Goal: Information Seeking & Learning: Check status

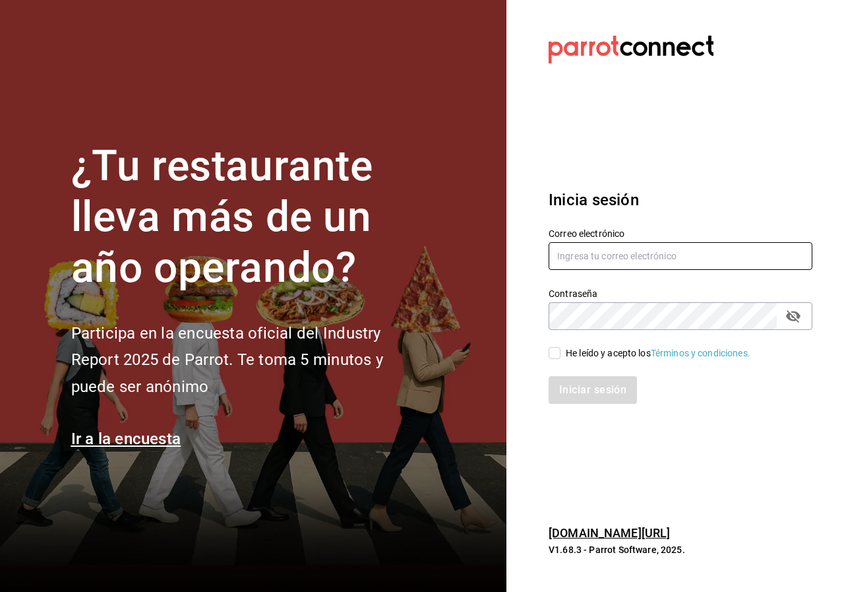
type input "[EMAIL_ADDRESS][DOMAIN_NAME]"
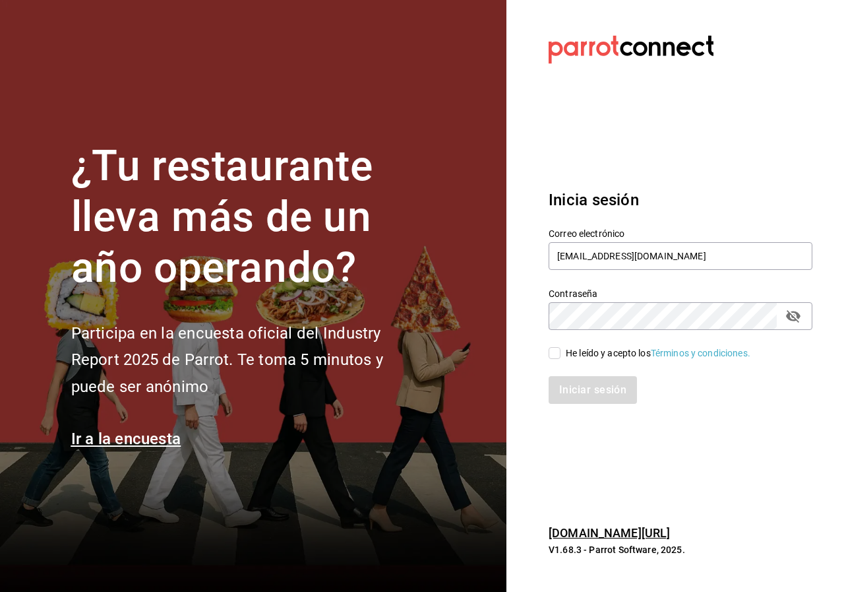
click at [563, 359] on span "He leído y acepto los Términos y condiciones." at bounding box center [656, 353] width 190 height 14
click at [561, 359] on input "He leído y acepto los Términos y condiciones." at bounding box center [555, 353] width 12 height 12
checkbox input "true"
click at [555, 385] on button "Iniciar sesión" at bounding box center [594, 390] width 90 height 28
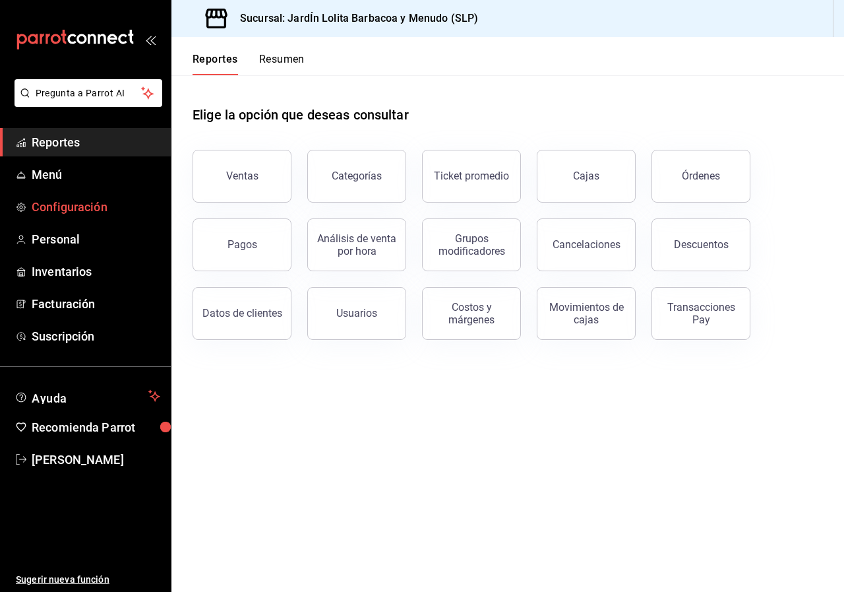
click at [66, 200] on span "Configuración" at bounding box center [96, 207] width 129 height 18
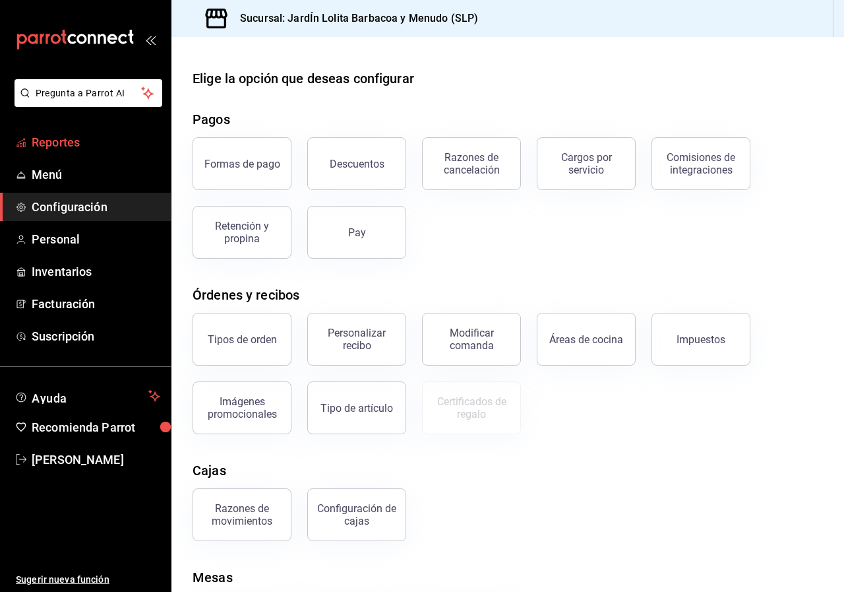
click at [63, 139] on span "Reportes" at bounding box center [96, 142] width 129 height 18
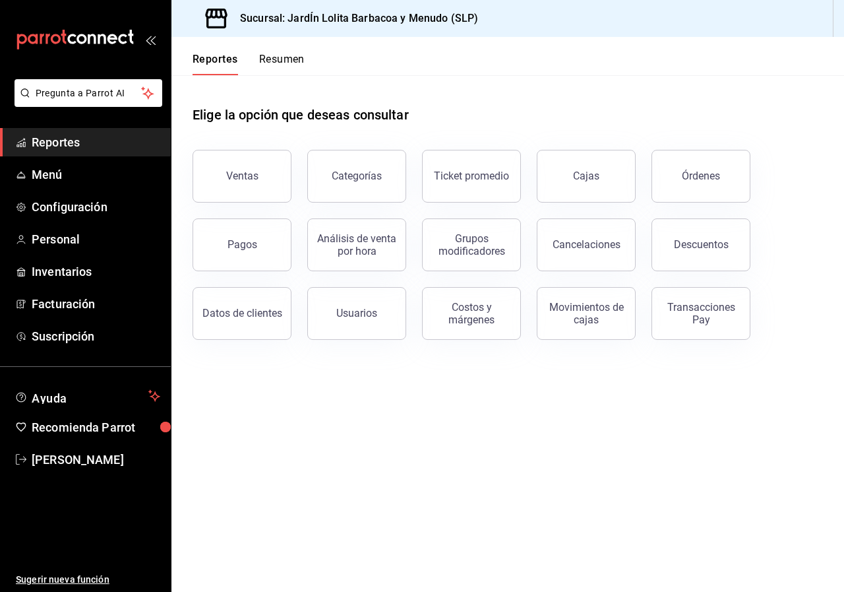
click at [284, 59] on button "Resumen" at bounding box center [282, 64] width 46 height 22
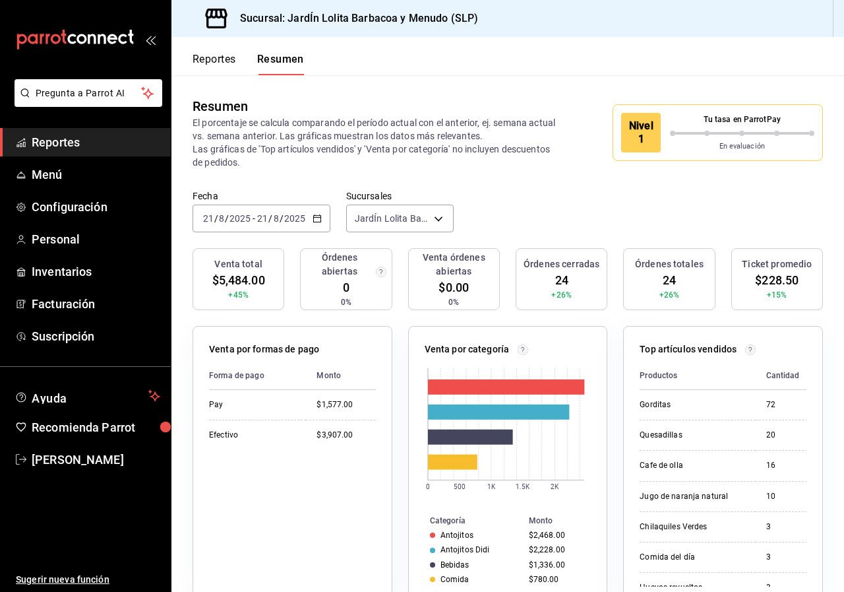
click at [317, 214] on icon "button" at bounding box center [317, 218] width 9 height 9
click at [248, 346] on span "Mes actual" at bounding box center [255, 347] width 102 height 14
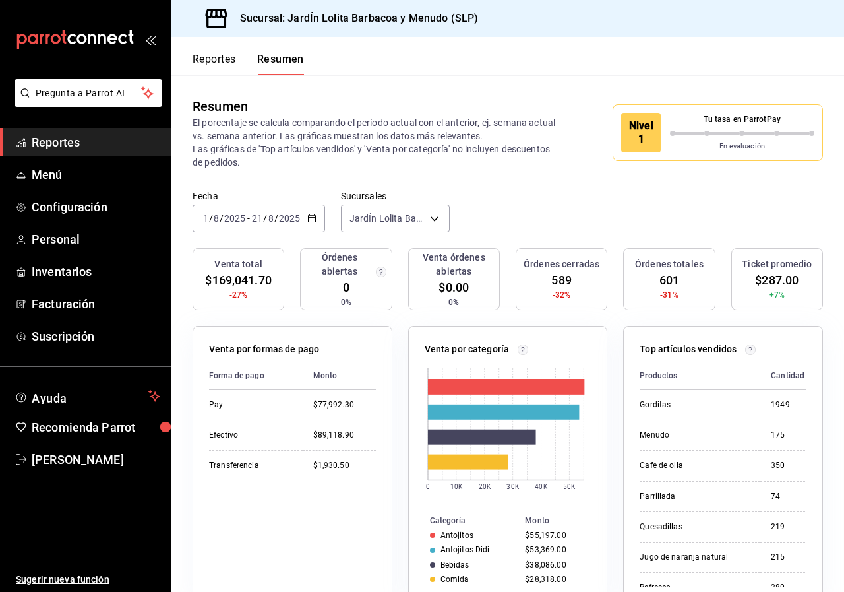
click at [213, 60] on button "Reportes" at bounding box center [215, 64] width 44 height 22
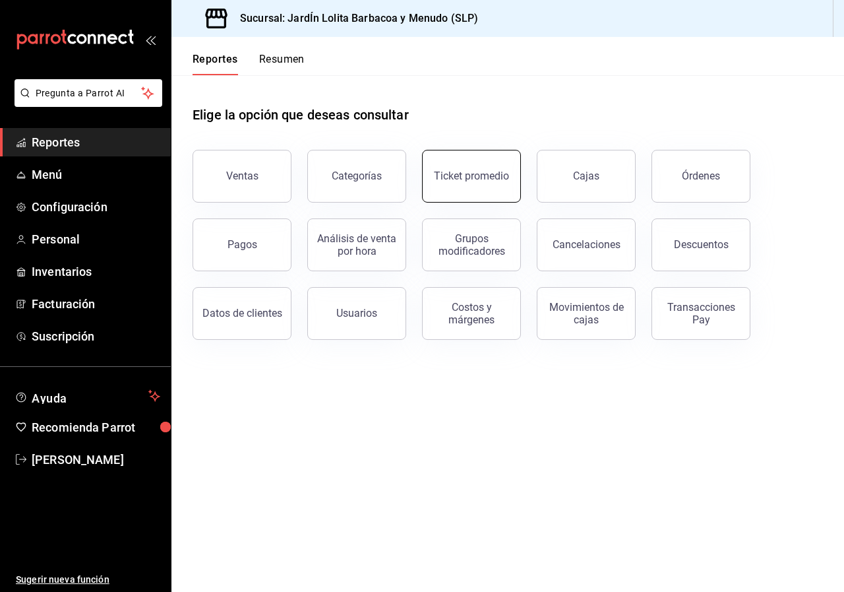
click at [477, 173] on div "Ticket promedio" at bounding box center [471, 176] width 75 height 13
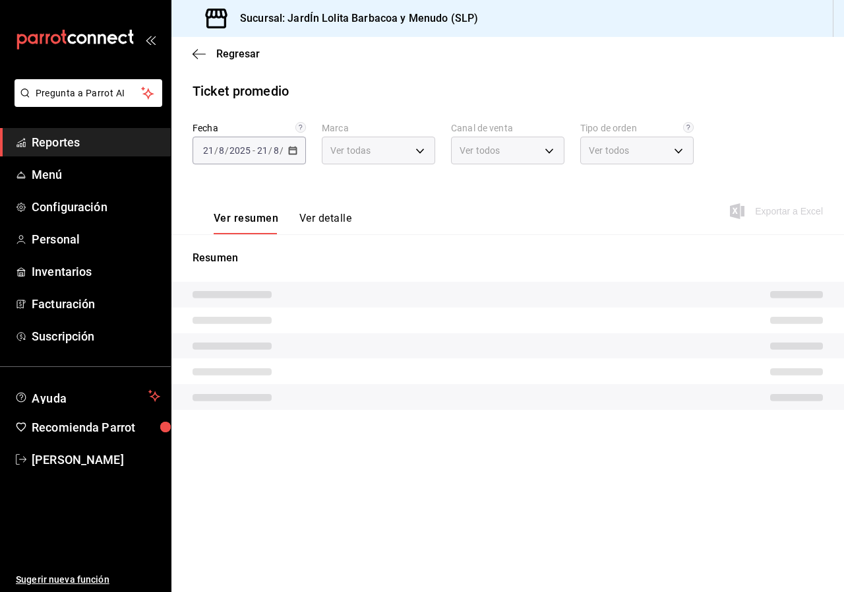
type input "044c81b7-237c-4a05-a4ec-ef343f74ba7c"
type input "PARROT,UBER_EATS,RAPPI,DIDI_FOOD,ONLINE"
type input "6ba37ae6-9d94-4159-a499-006c883f8904,e7ea4dd3-cdd5-4f5a-a1a4-7e85c14637ee,acf14…"
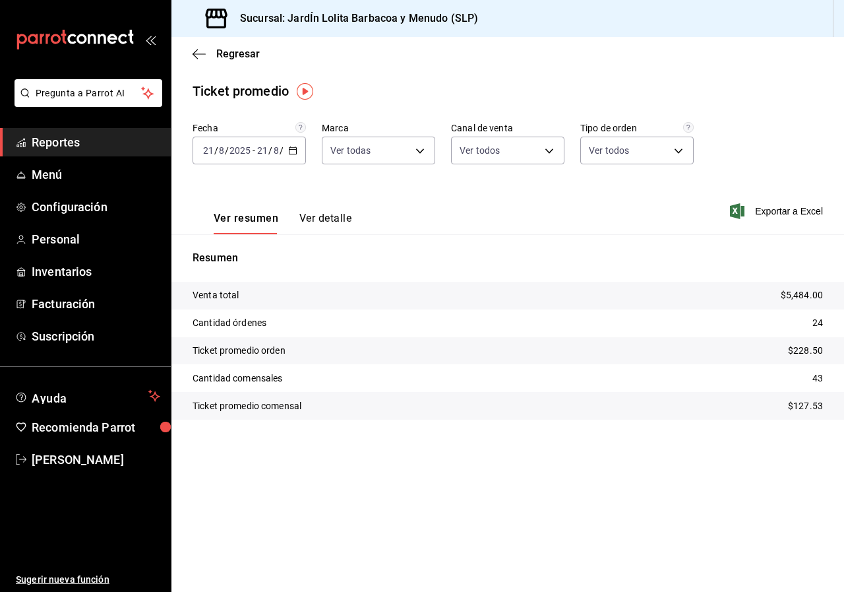
click at [293, 147] on icon "button" at bounding box center [292, 150] width 9 height 9
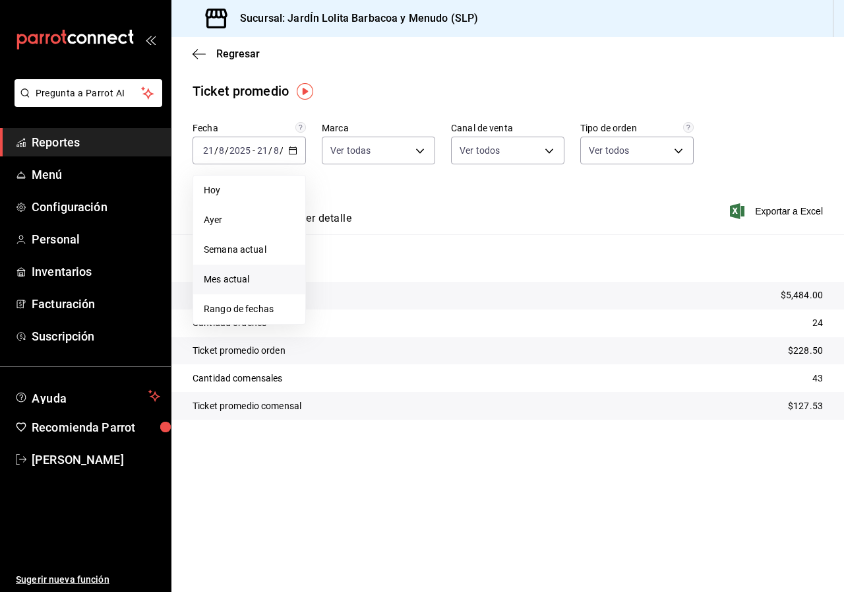
click at [253, 282] on span "Mes actual" at bounding box center [249, 279] width 91 height 14
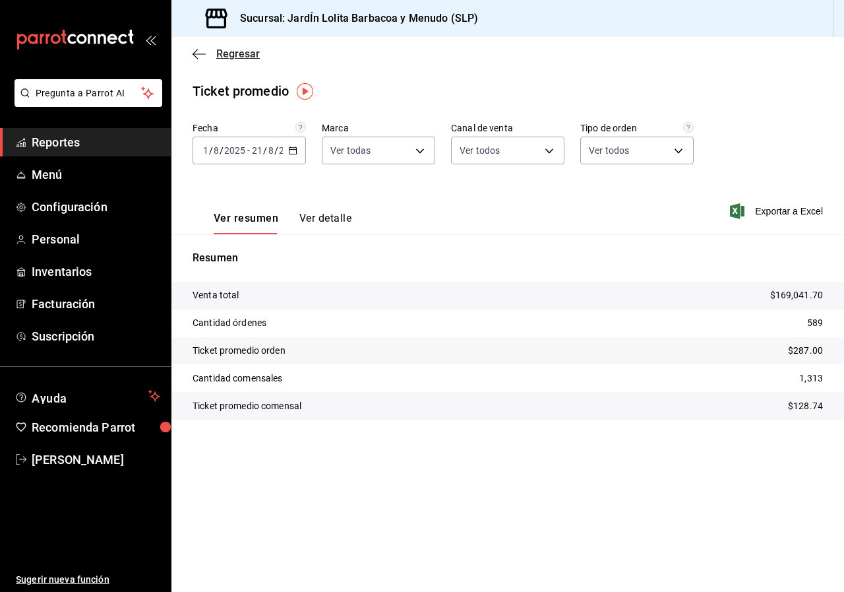
click at [201, 56] on icon "button" at bounding box center [199, 54] width 13 height 12
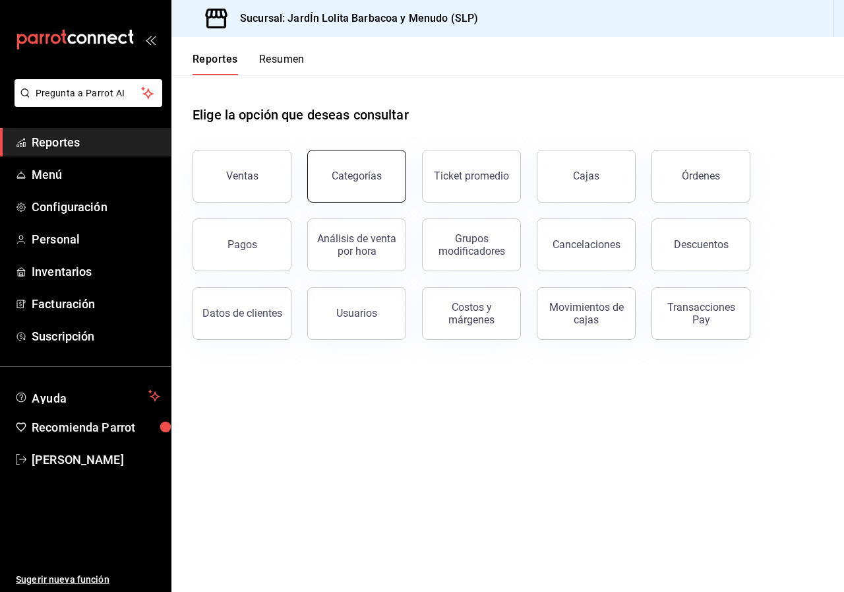
click at [377, 179] on div "Categorías" at bounding box center [357, 176] width 50 height 13
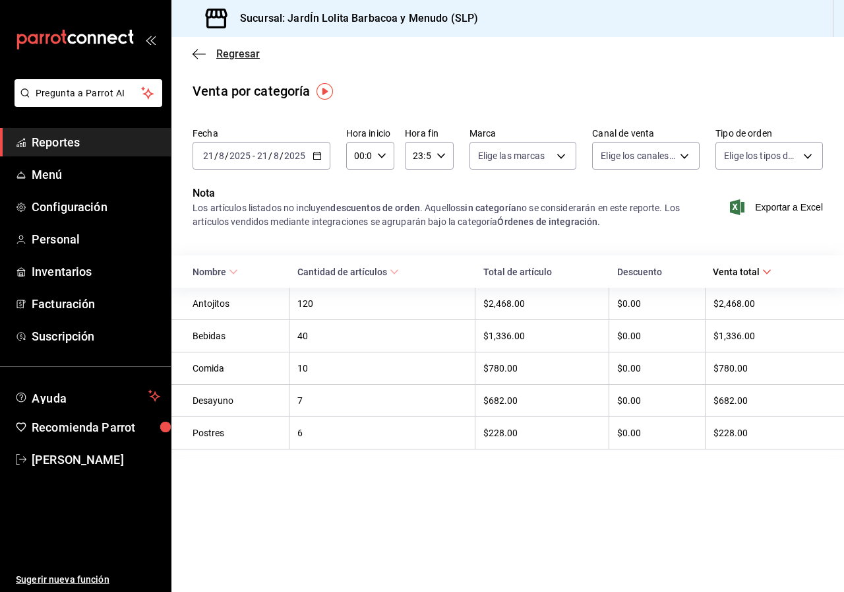
click at [199, 53] on icon "button" at bounding box center [199, 54] width 13 height 12
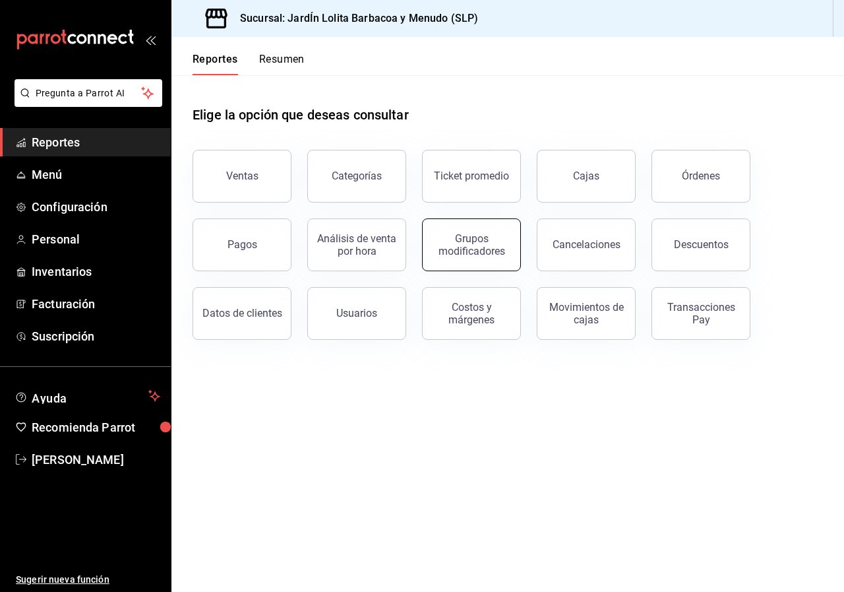
click at [476, 247] on div "Grupos modificadores" at bounding box center [472, 244] width 82 height 25
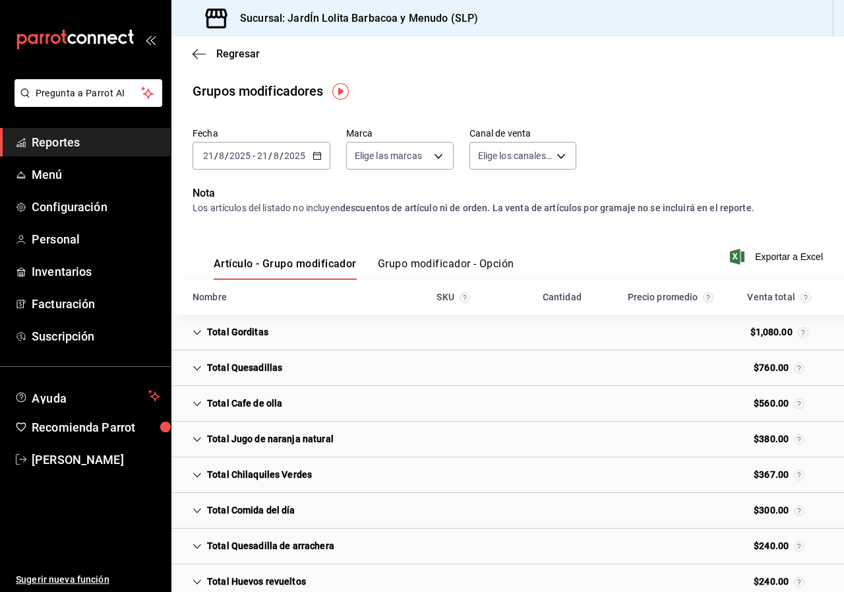
click at [195, 334] on icon "Cell" at bounding box center [197, 332] width 9 height 9
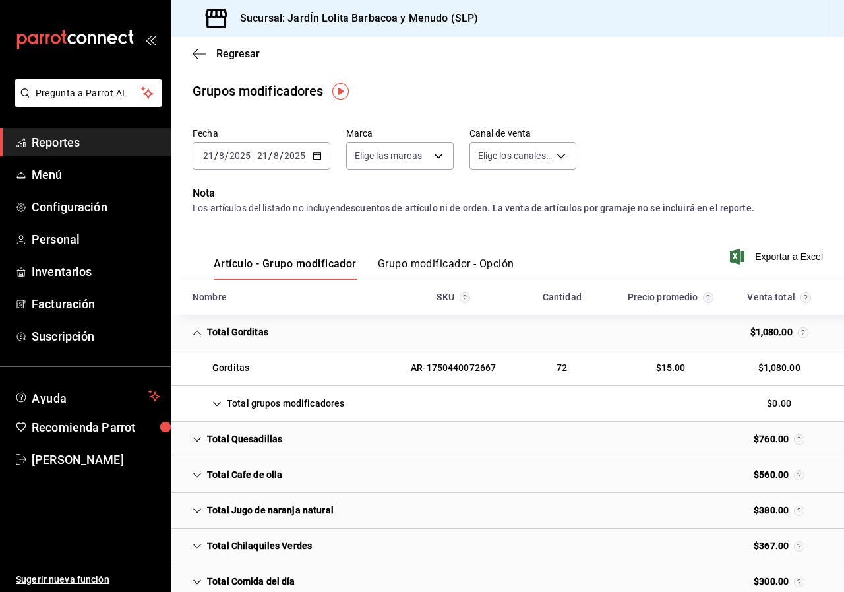
click at [212, 407] on icon "Cell" at bounding box center [216, 403] width 9 height 9
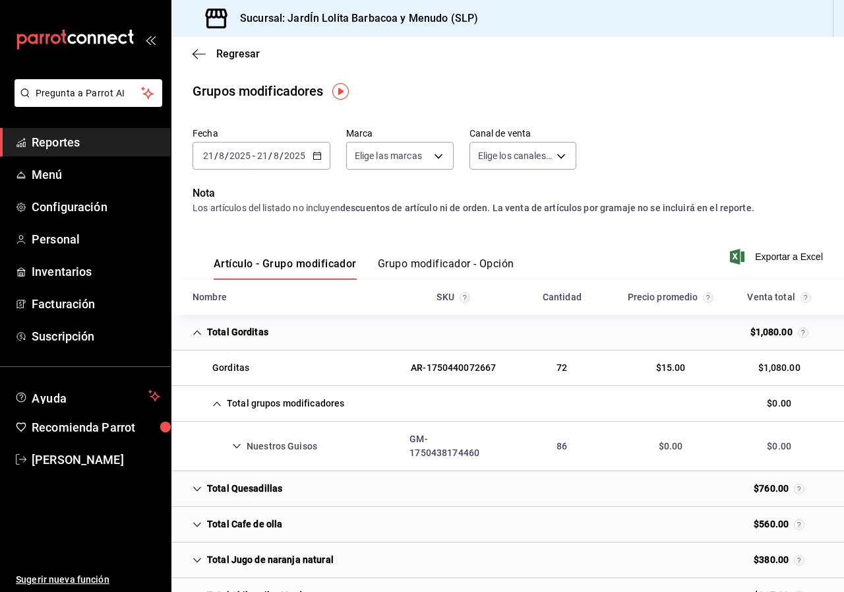
click at [235, 441] on div "Nuestros Guisos" at bounding box center [255, 446] width 146 height 24
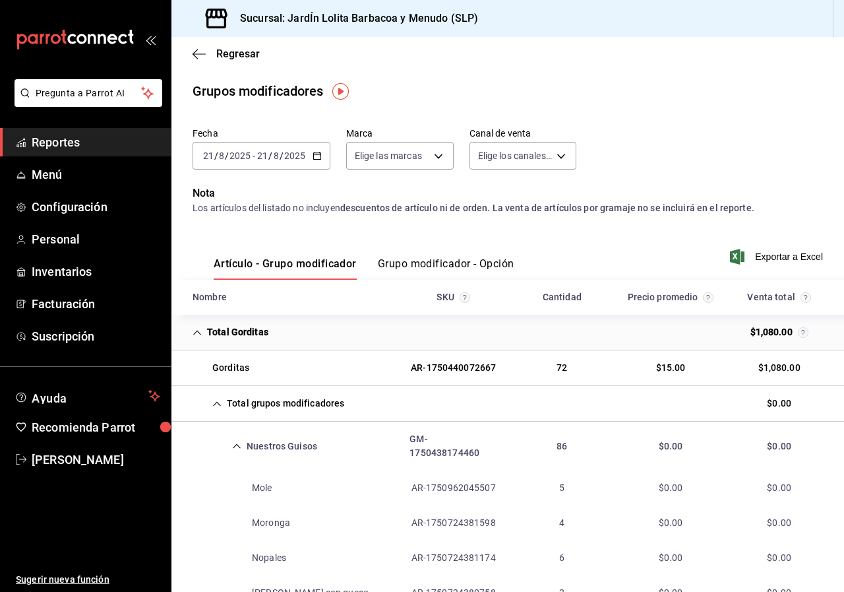
click at [288, 158] on input "2025" at bounding box center [295, 155] width 22 height 11
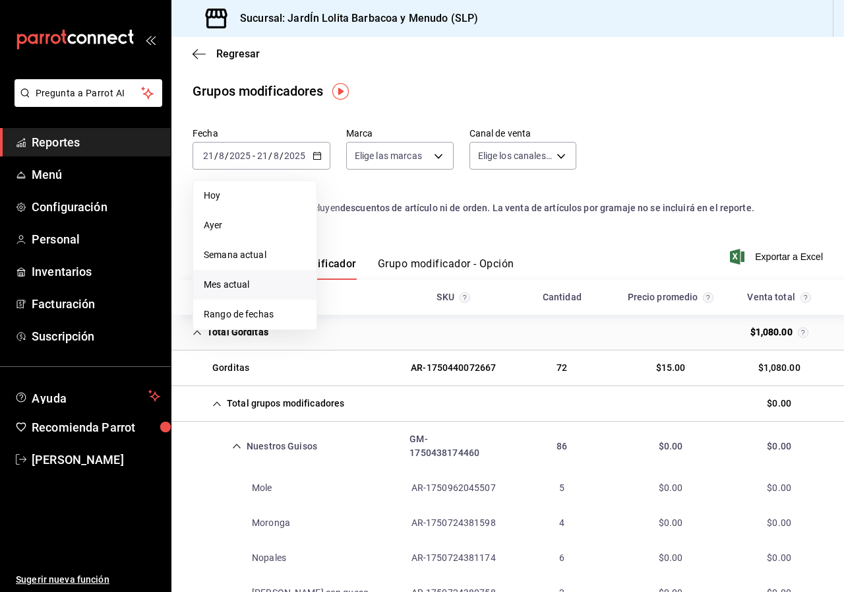
click at [237, 284] on span "Mes actual" at bounding box center [255, 285] width 102 height 14
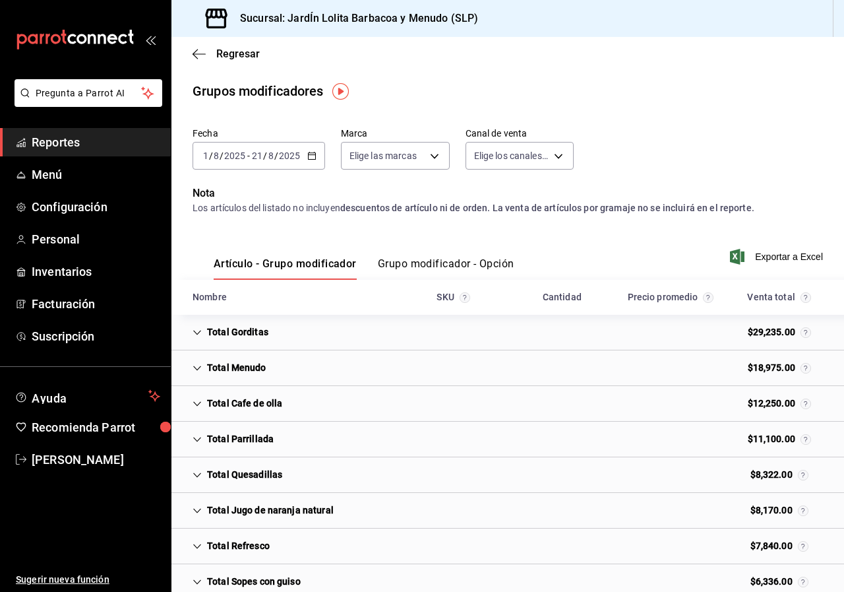
click at [200, 338] on div "Total Gorditas" at bounding box center [230, 332] width 97 height 24
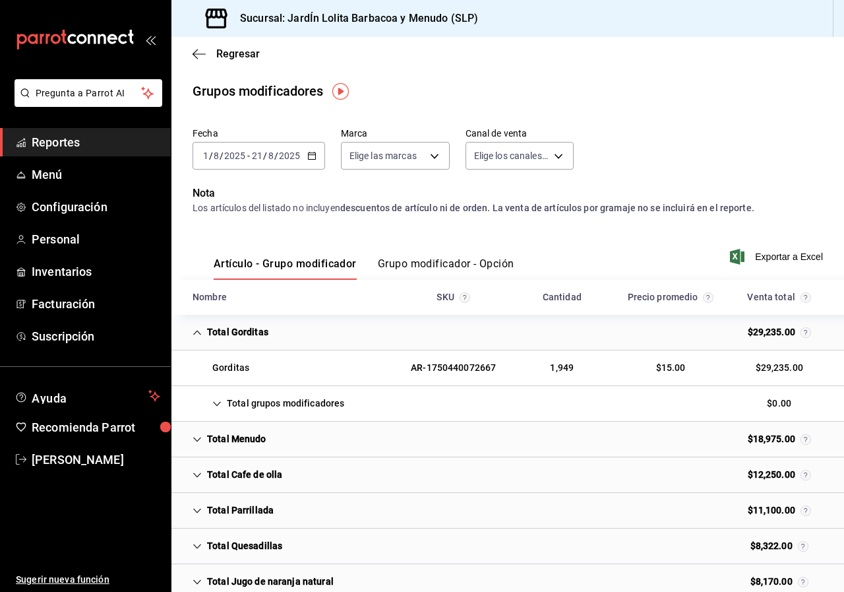
click at [220, 404] on icon "Cell" at bounding box center [216, 403] width 9 height 9
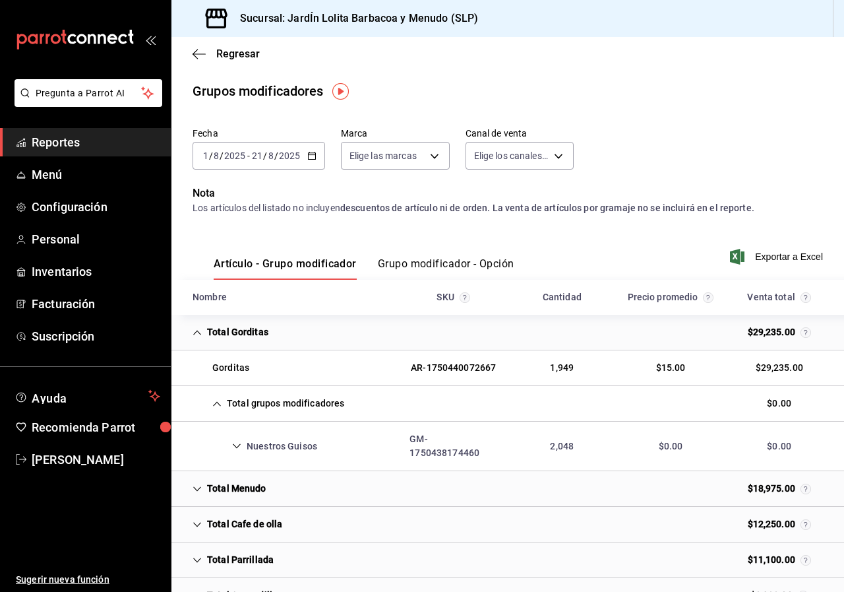
click at [236, 442] on icon "Cell" at bounding box center [236, 445] width 9 height 9
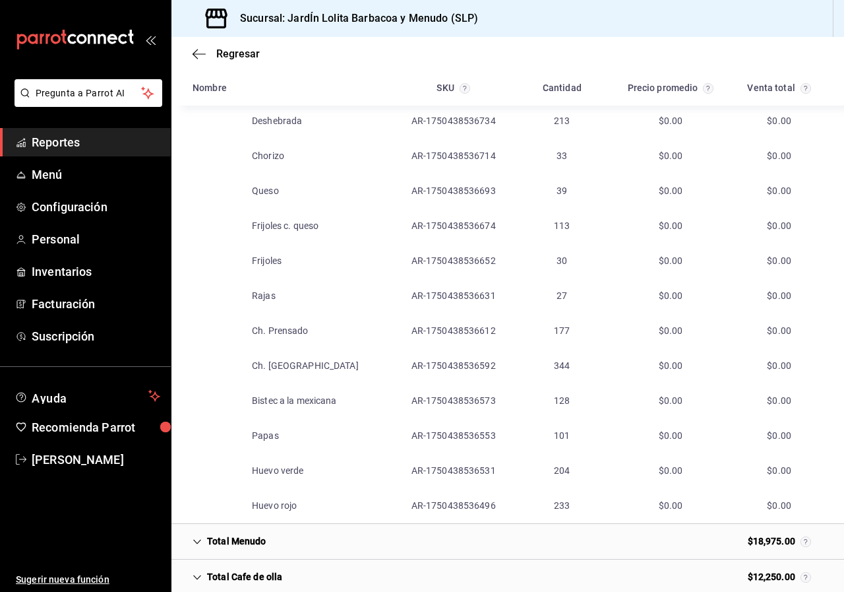
scroll to position [858, 0]
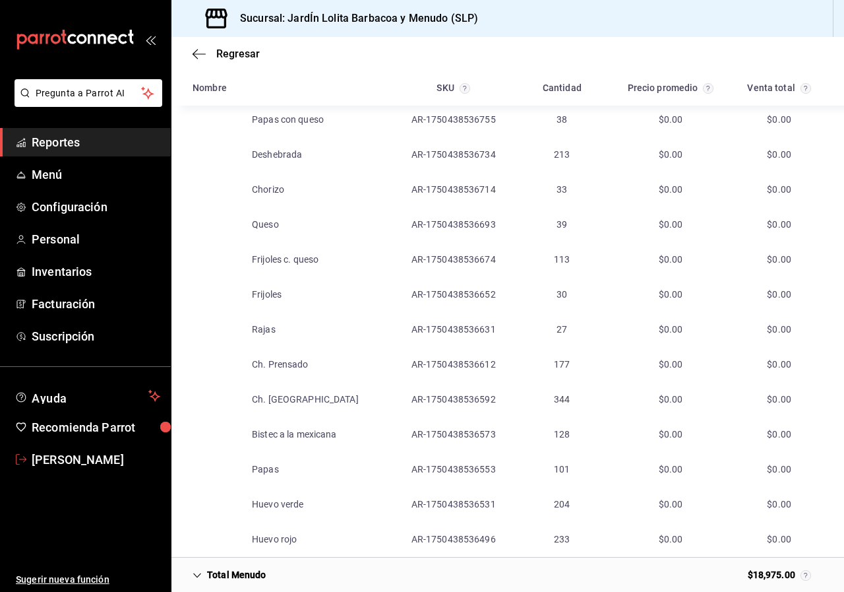
drag, startPoint x: 55, startPoint y: 455, endPoint x: 93, endPoint y: 392, distance: 74.0
click at [56, 454] on span "Rolando Fuentes" at bounding box center [96, 460] width 129 height 18
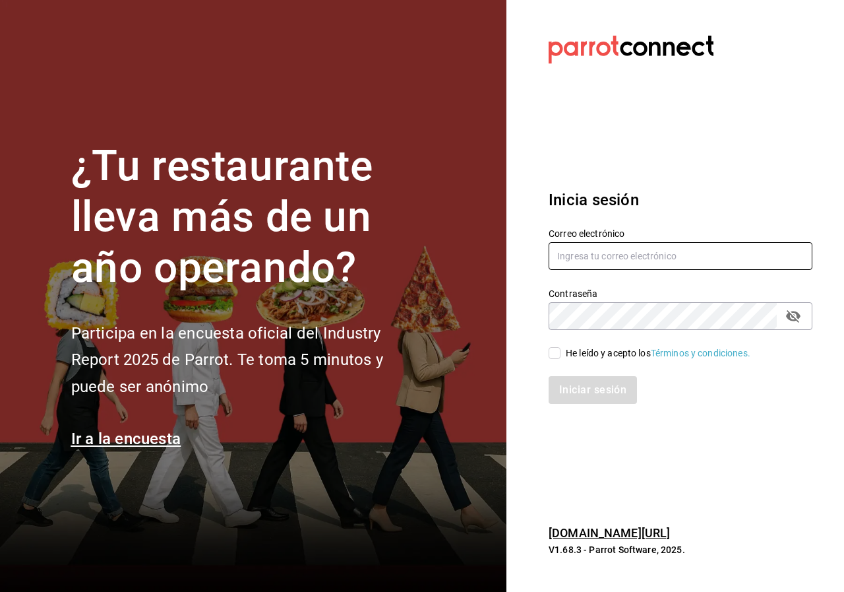
type input "[EMAIL_ADDRESS][DOMAIN_NAME]"
